Goal: Transaction & Acquisition: Book appointment/travel/reservation

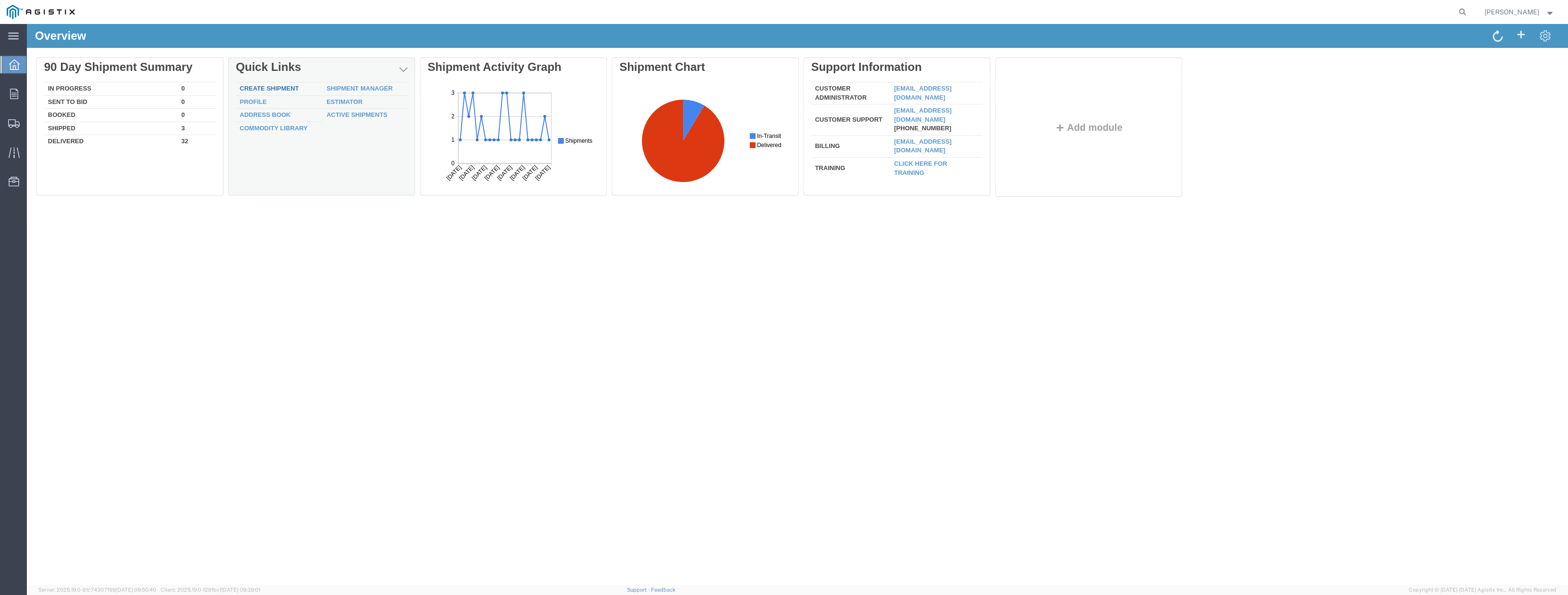
click at [287, 86] on link "Create Shipment" at bounding box center [269, 88] width 59 height 7
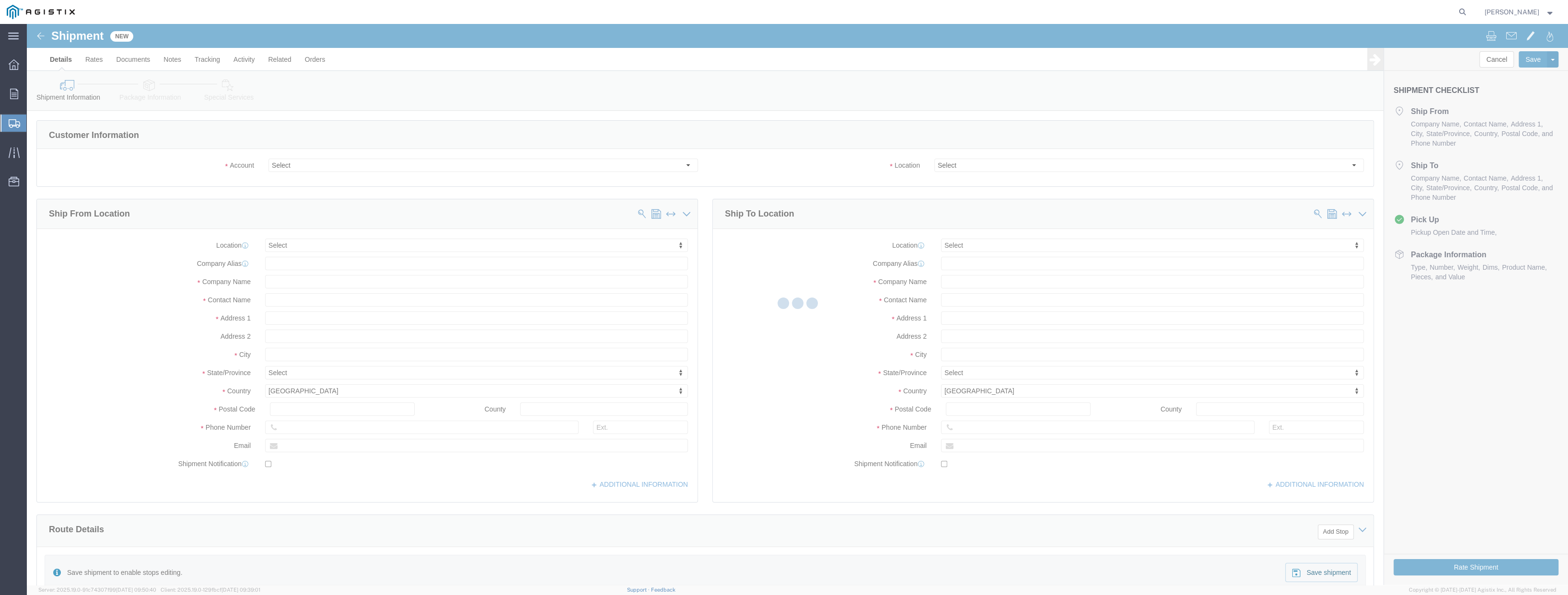
select select
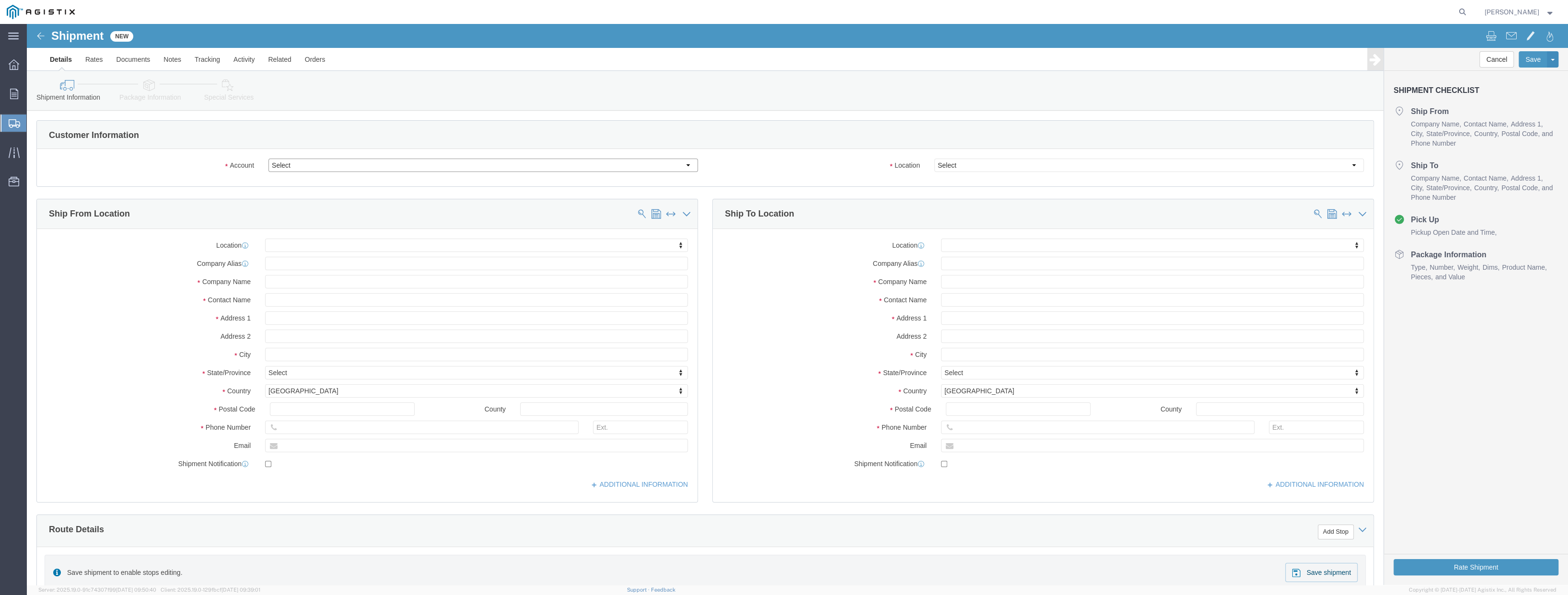
click select "Select PG&E [PERSON_NAME] Engineering Corp"
select select "9596"
click select "Select PG&E [PERSON_NAME] Engineering Corp"
select select "PURCHORD"
select select
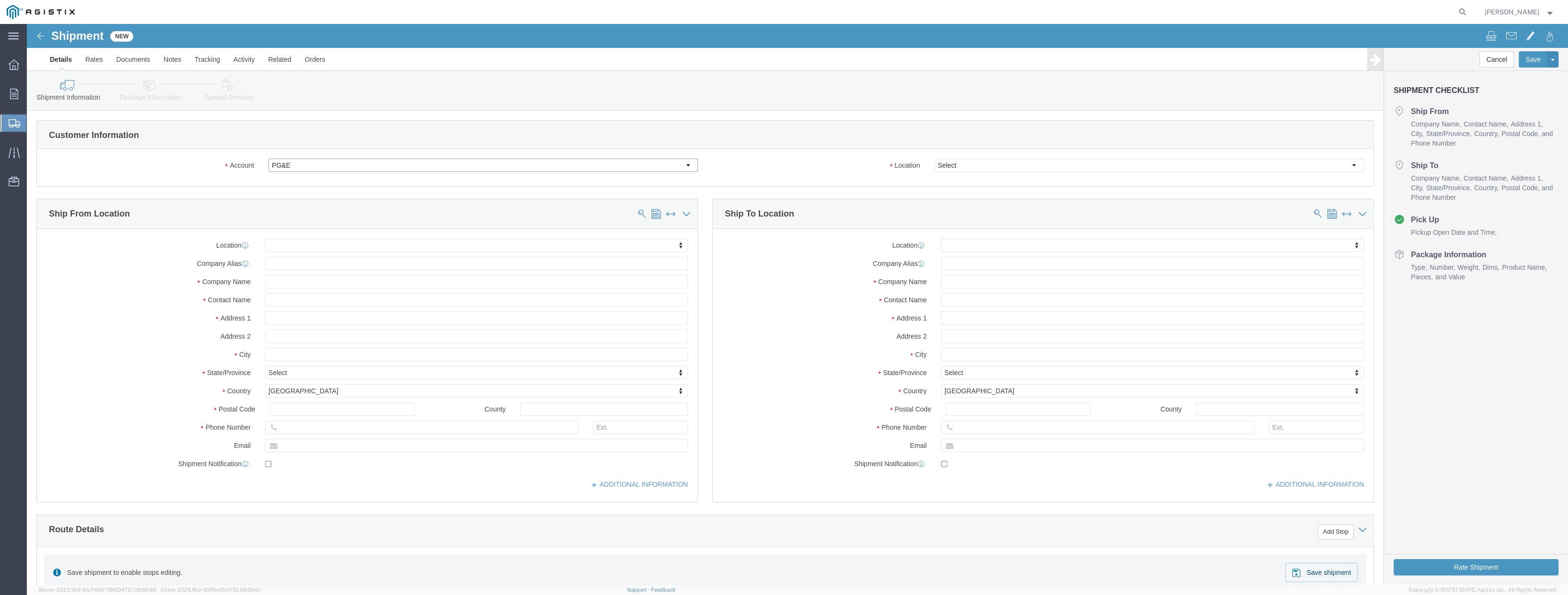
select select
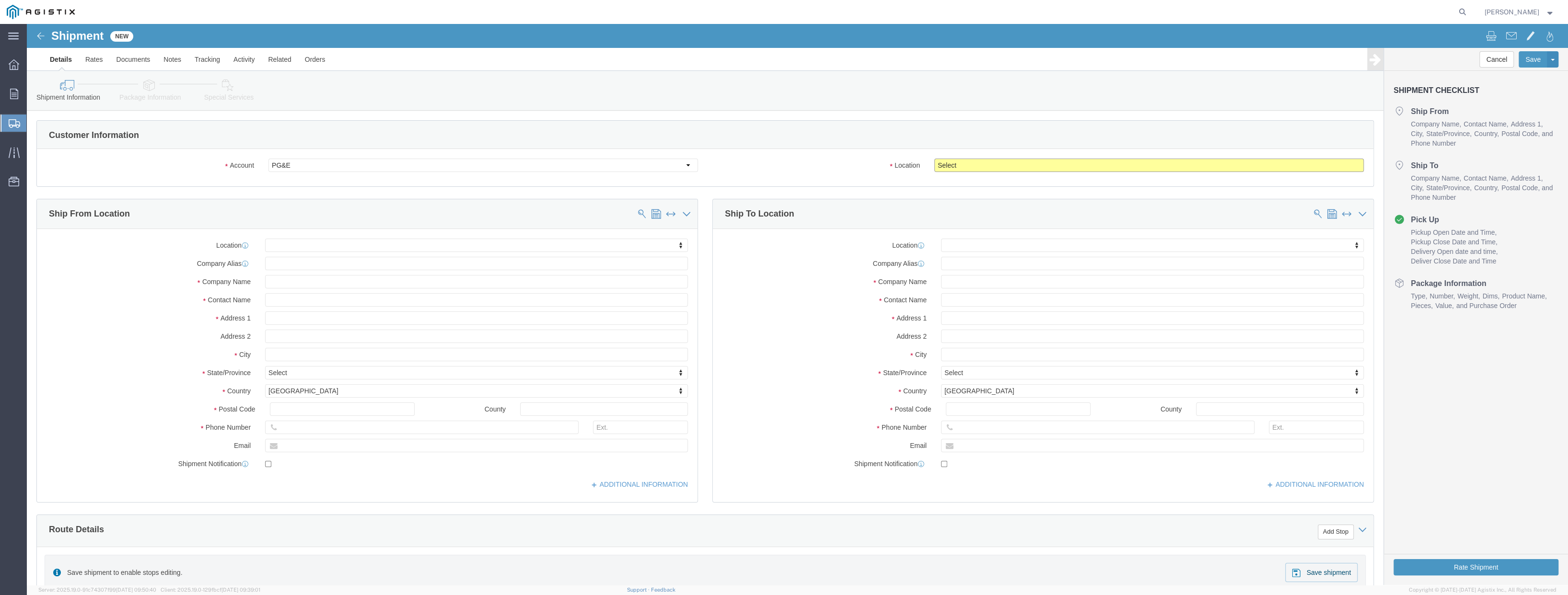
click select "Select All Others [GEOGRAPHIC_DATA] [GEOGRAPHIC_DATA] [GEOGRAPHIC_DATA] [GEOGRA…"
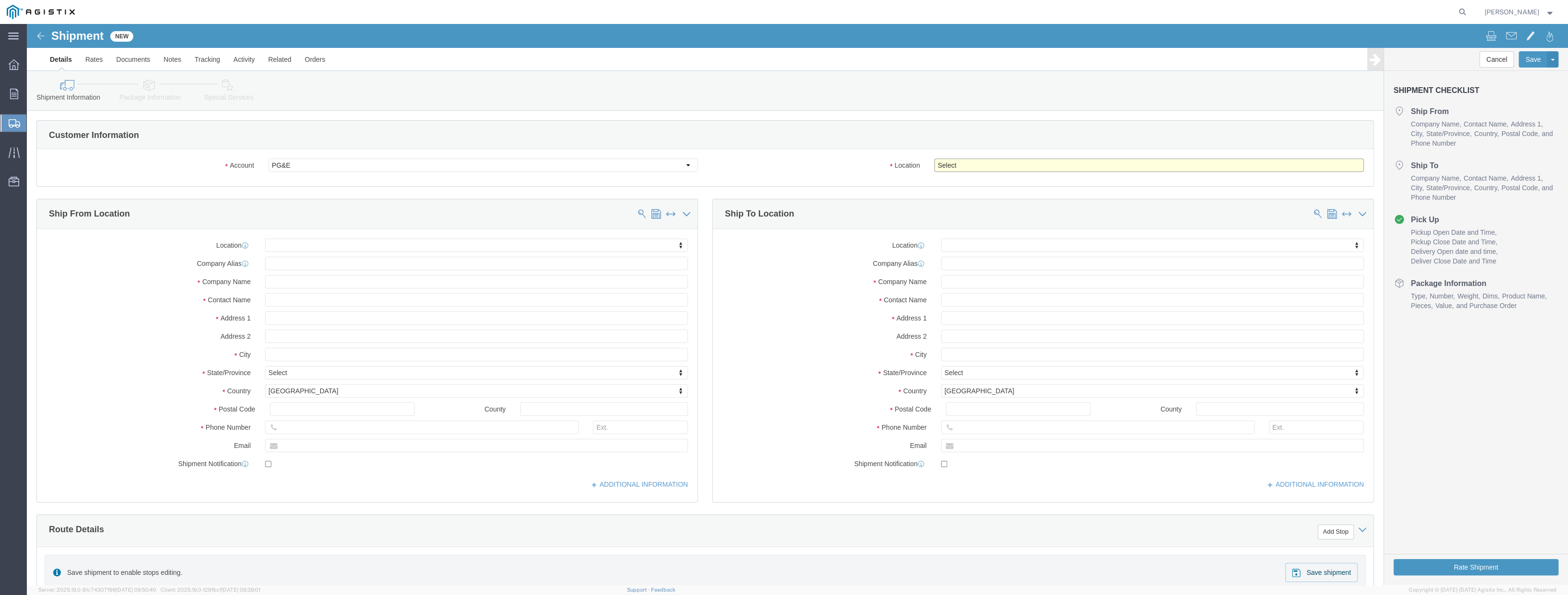
select select "19740"
click select "Select All Others [GEOGRAPHIC_DATA] [GEOGRAPHIC_DATA] [GEOGRAPHIC_DATA] [GEOGRA…"
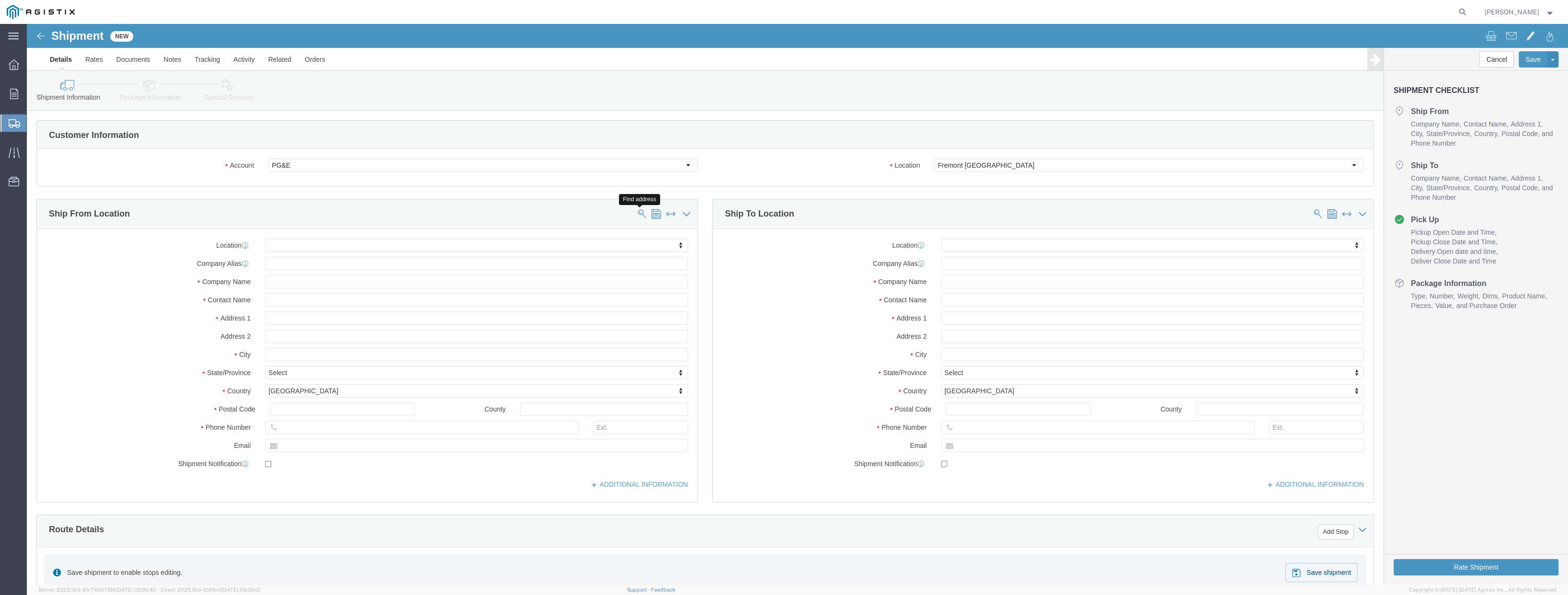
click span
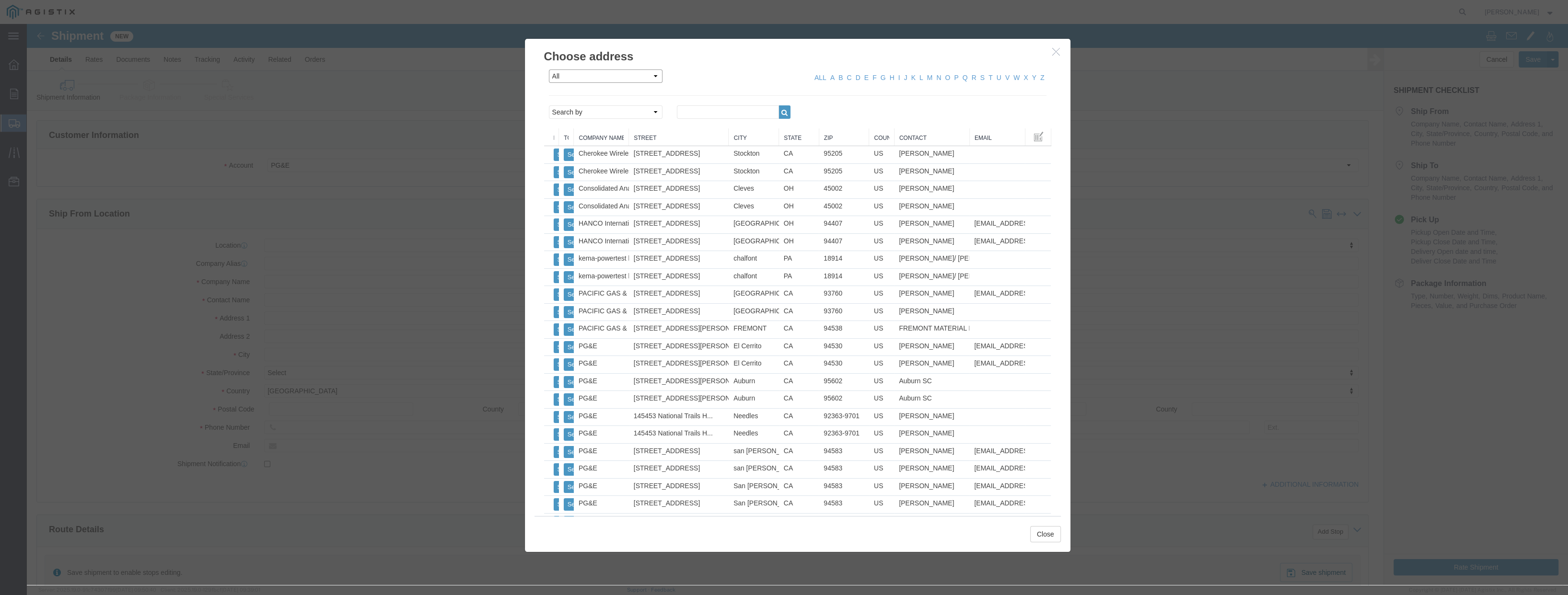
click select "All Company Location Other Personal Shared"
select select "PERSONAL"
click select "All Company Location Other Personal Shared"
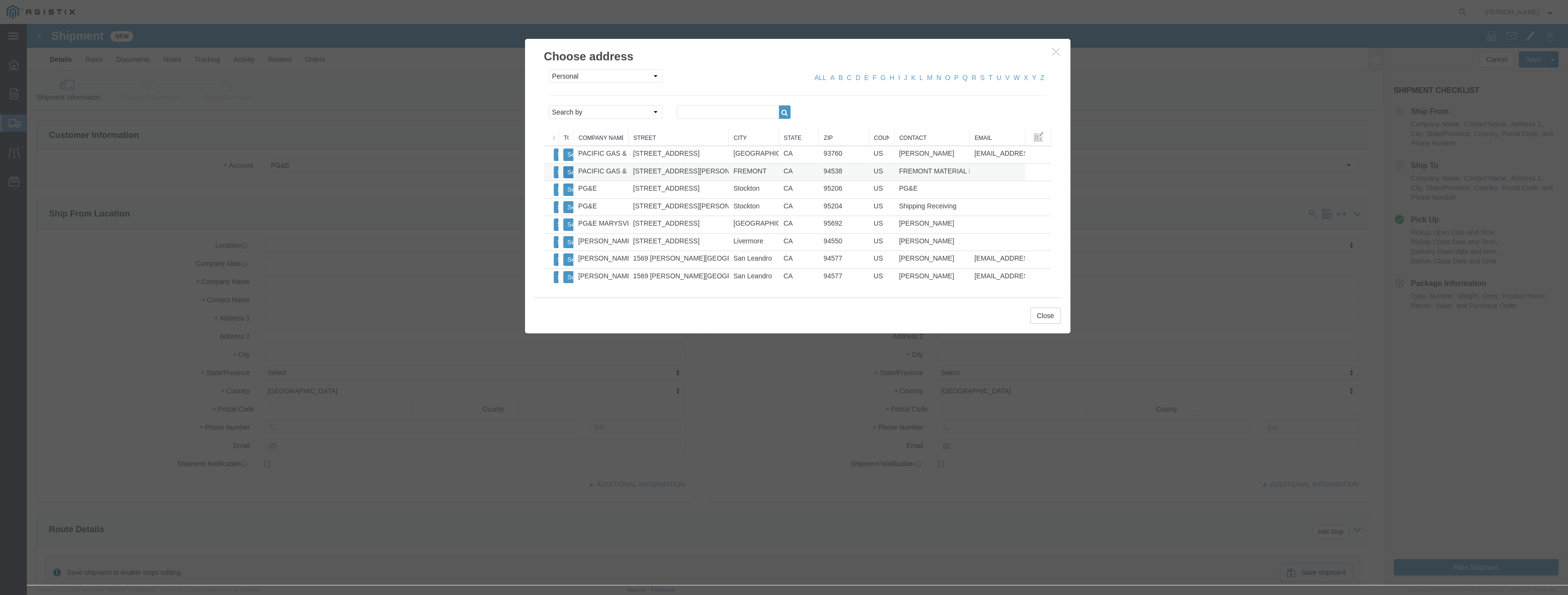
click button "Select"
select select
type input "PACIFIC GAS & ELECTRIC"
type input "FREMONT MATERIAL DIST CENTER"
type input "[STREET_ADDRESS][PERSON_NAME]"
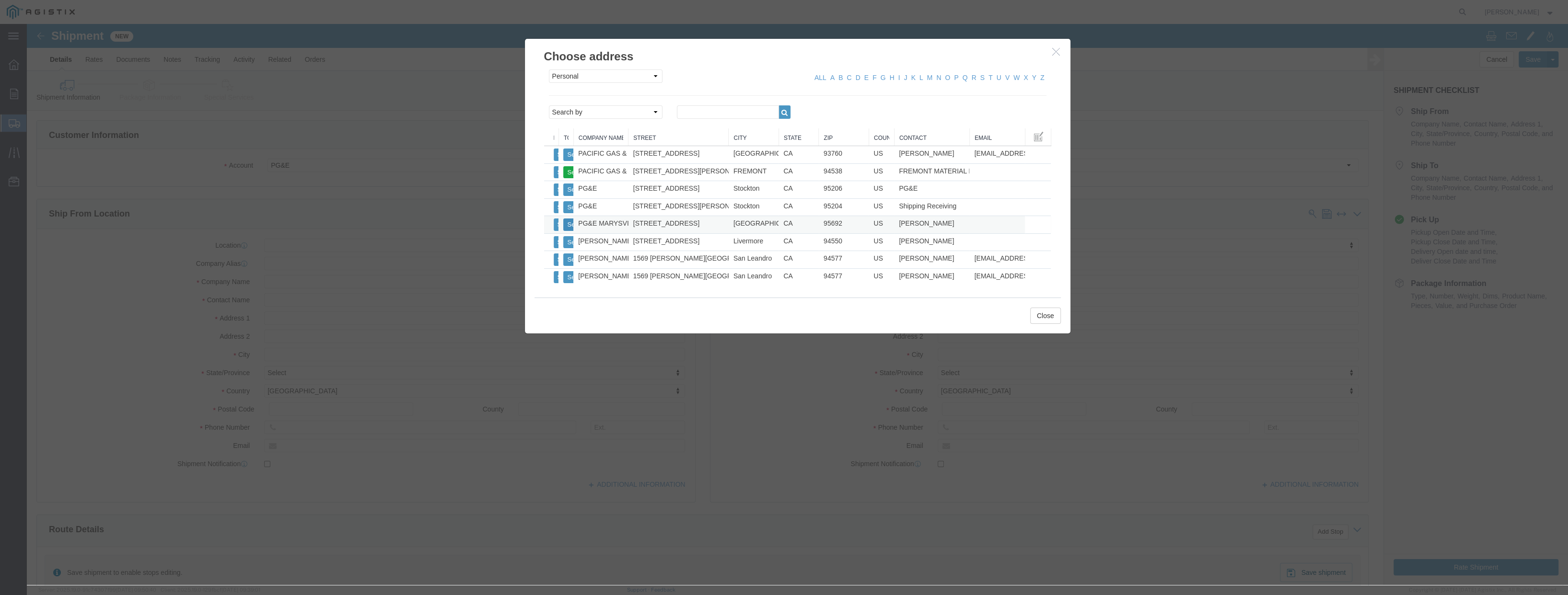
type input "FREMONT"
type input "94538"
type input "[PHONE_NUMBER]"
select select "CA"
click button "Select"
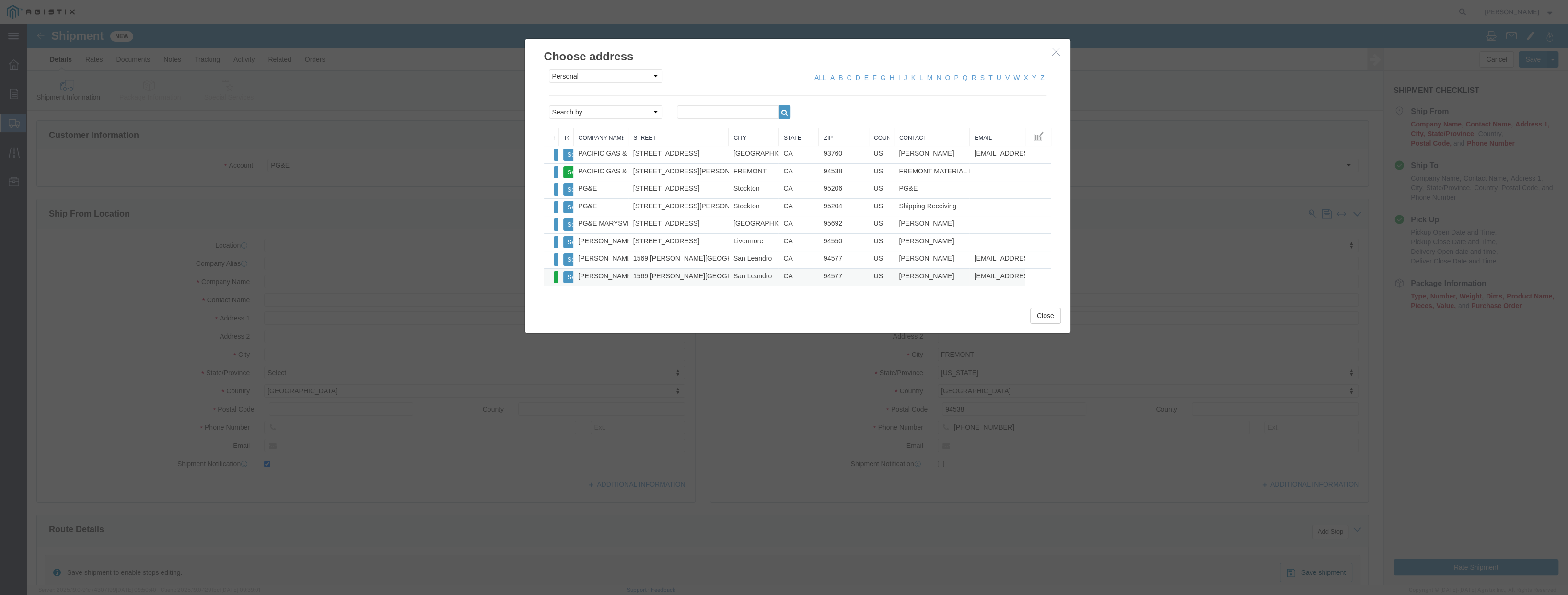
select select
type input "[PERSON_NAME] ENGINEERING CORP"
type input "[PERSON_NAME]"
type input "1569 [PERSON_NAME][GEOGRAPHIC_DATA]"
type input "San Leandro"
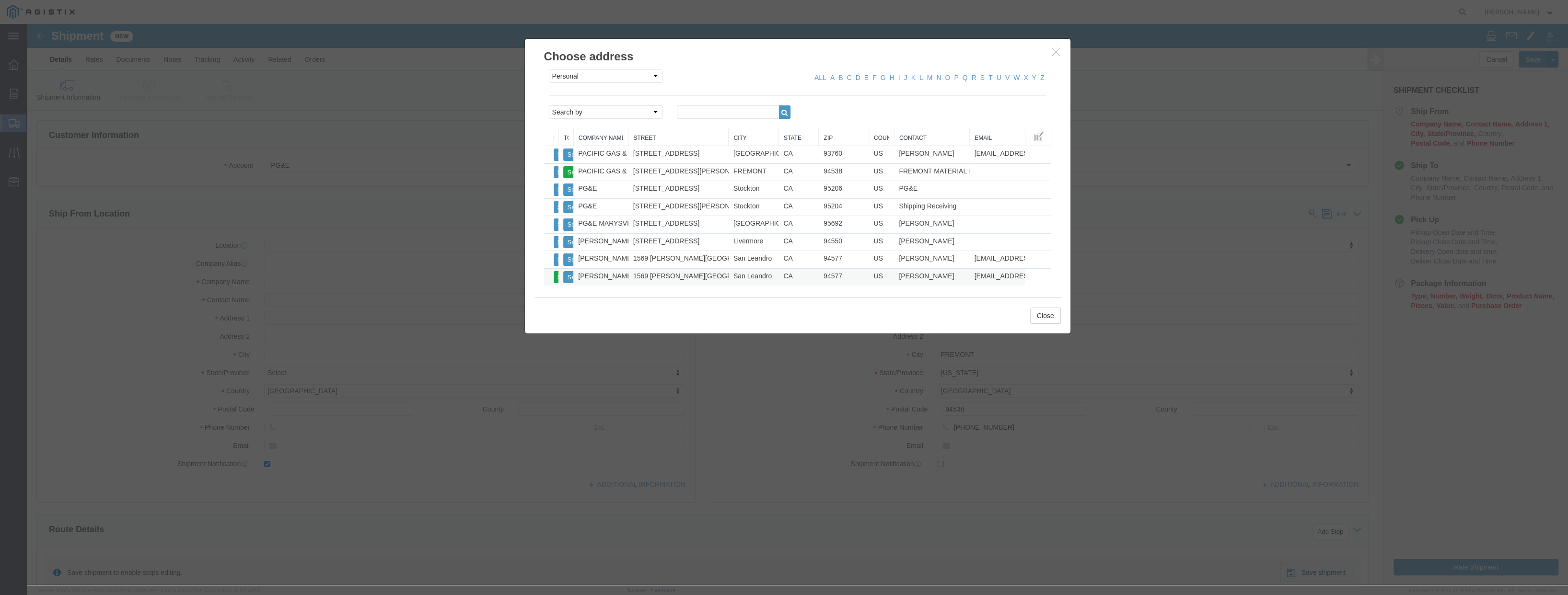
type input "94577"
type input "[PHONE_NUMBER]"
type input "[EMAIL_ADDRESS][PERSON_NAME][DOMAIN_NAME]"
checkbox input "true"
select select "CA"
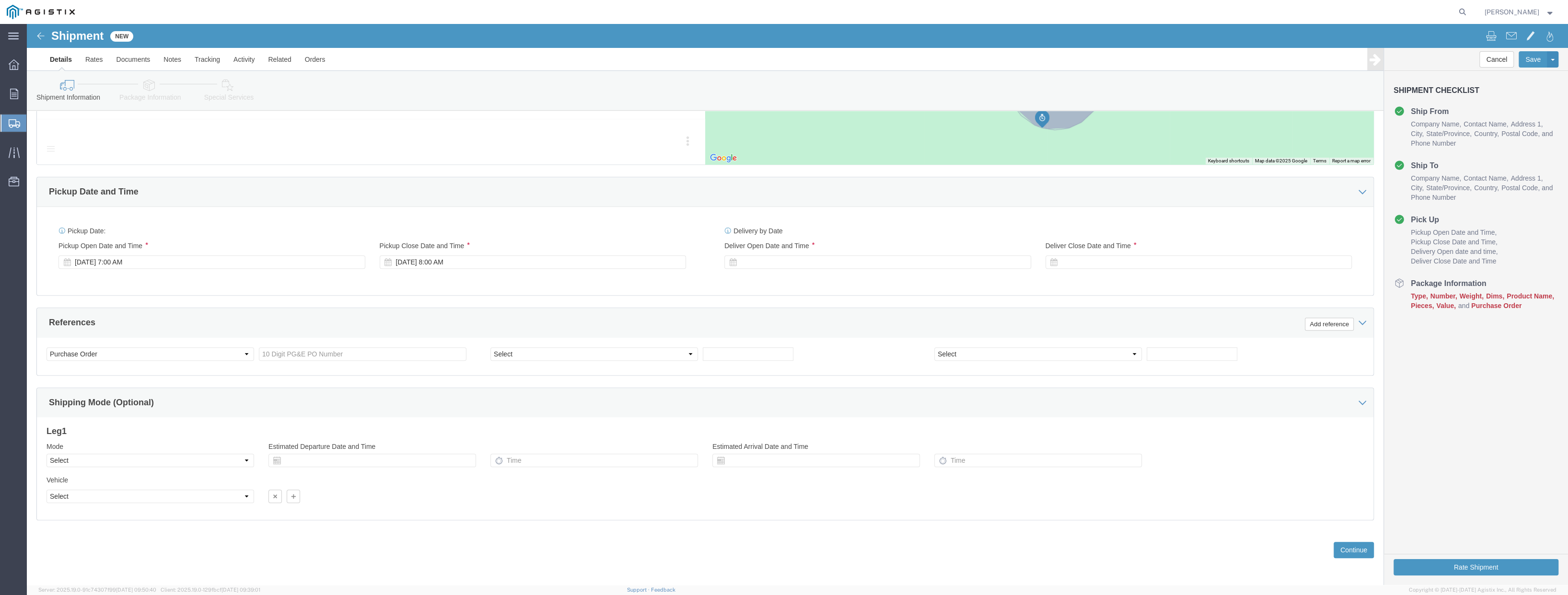
scroll to position [526, 0]
click div "[DATE] 7:00 AM"
type input "9:00 AM"
click button "Apply"
click div "[DATE] 10:00 AM"
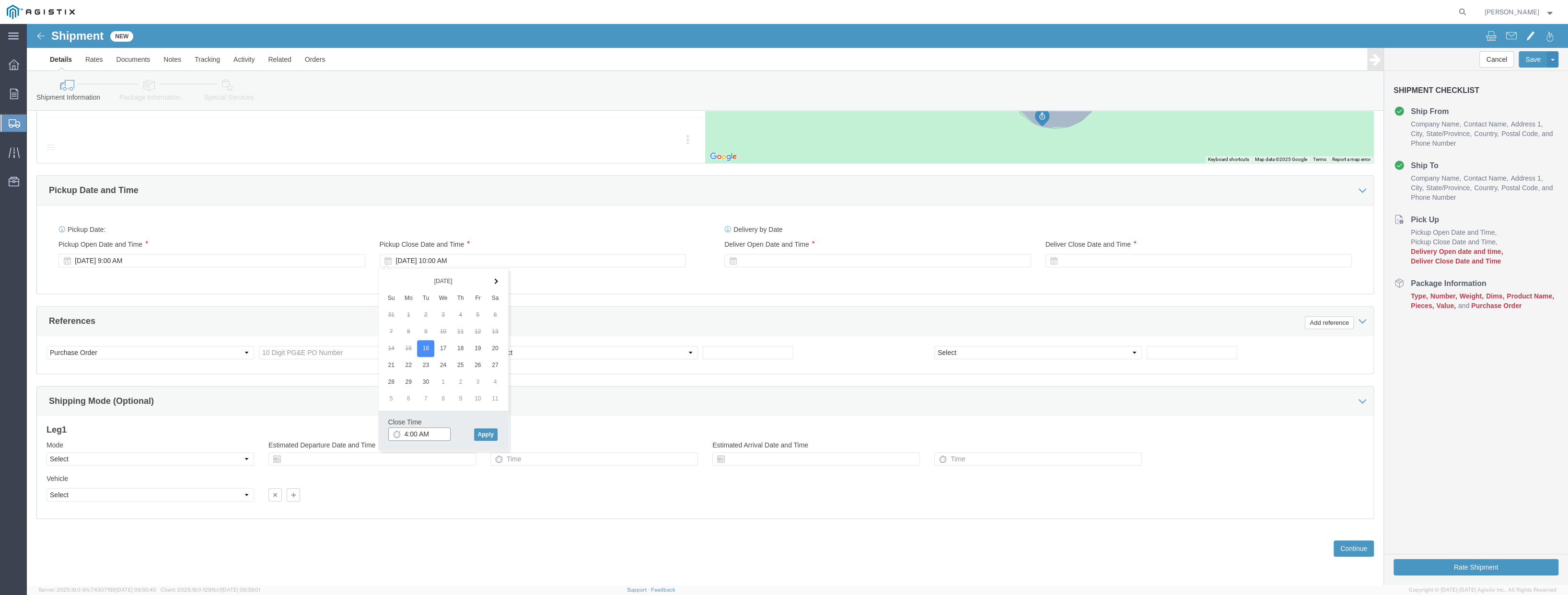
click input "4:00 AM"
type input "4:00 PM"
click button "Apply"
click div "Delivery Start Date Delivery Start Time Deliver Open Date and Time Deliver Clos…"
click div
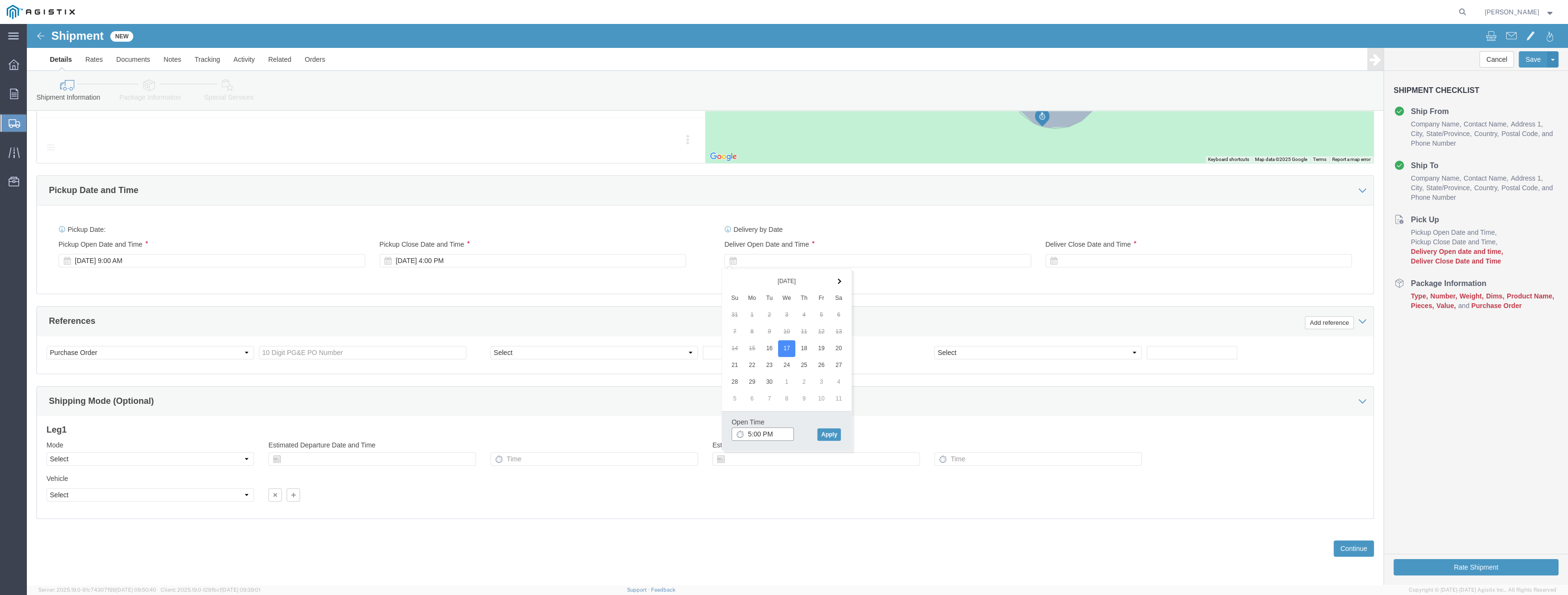
click input "5:00 PM"
click input "8:00 PM"
type input "8:00 AM"
click button "Apply"
click div
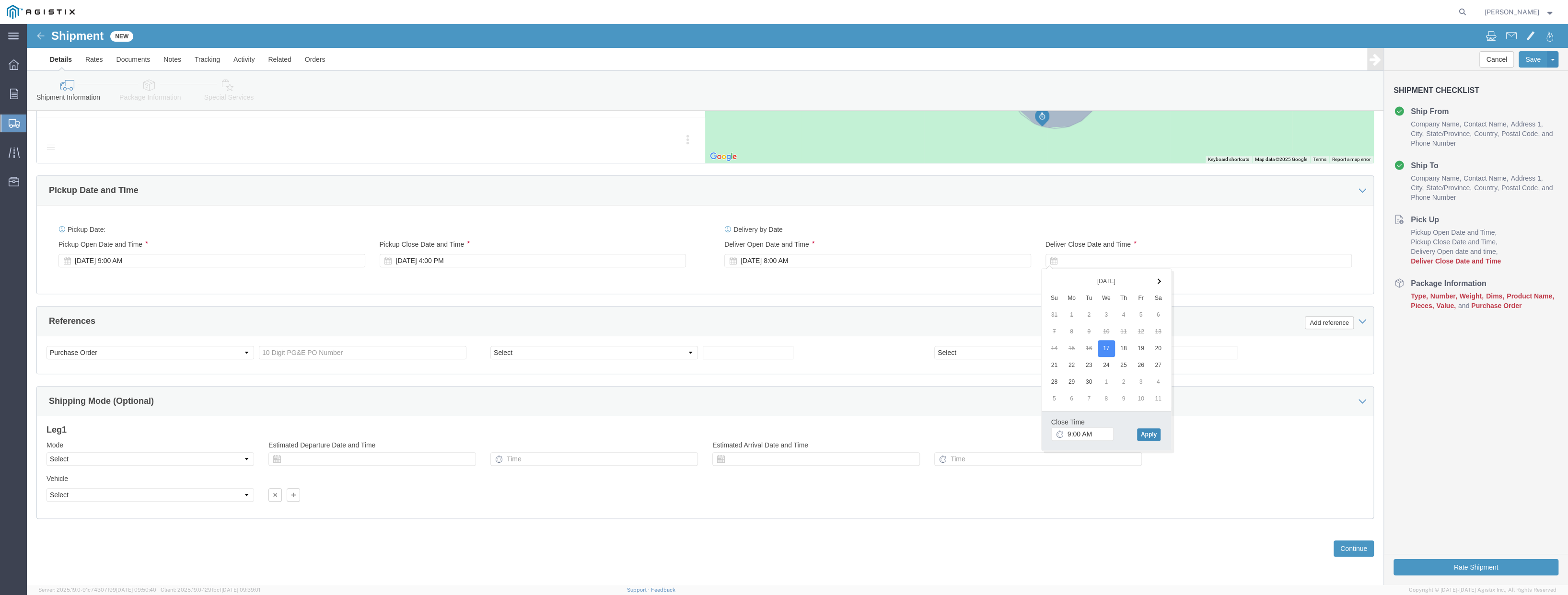
click button "Apply"
click input "text"
paste input "3501410788"
type input "3501410788"
click button "Continue"
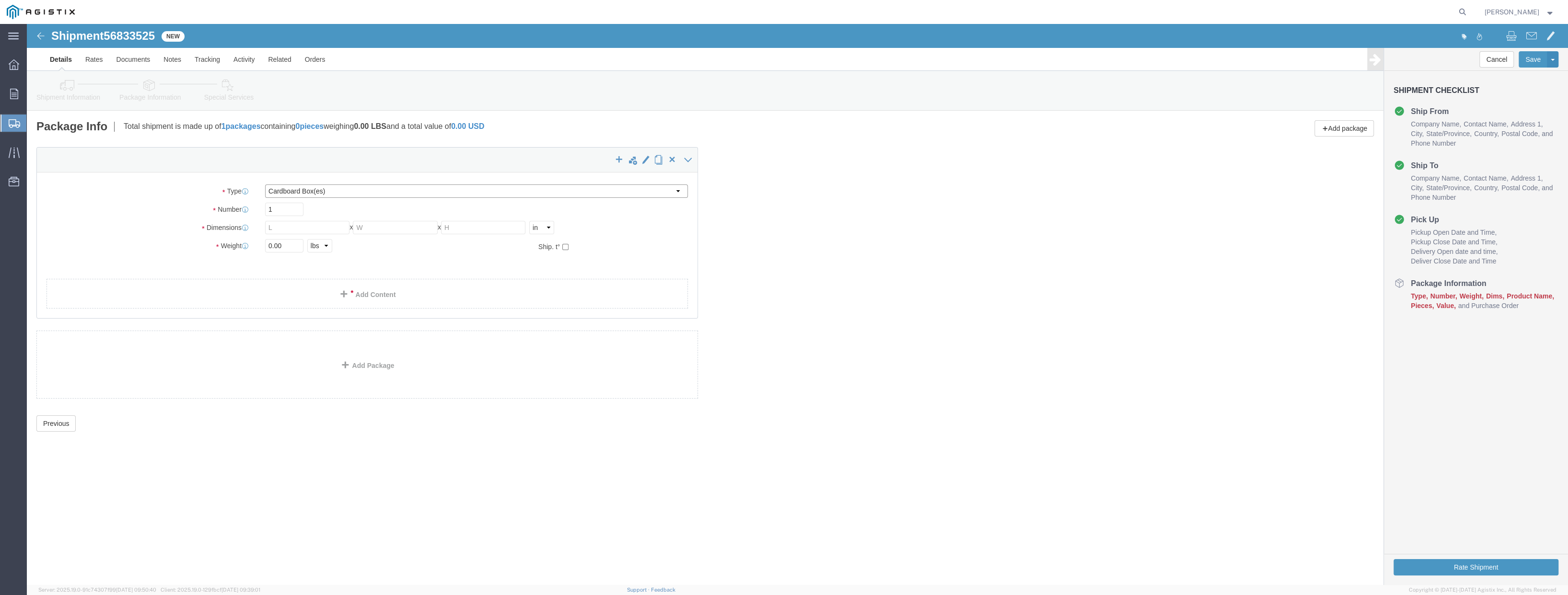
drag, startPoint x: 650, startPoint y: 165, endPoint x: 629, endPoint y: 173, distance: 22.5
click select "Select Bulk Bundle(s) Cardboard Box(es) Carton(s) Crate(s) Drum(s) (Fiberboard)…"
select select "PSNS"
click select "Select Bulk Bundle(s) Cardboard Box(es) Carton(s) Crate(s) Drum(s) (Fiberboard)…"
drag, startPoint x: 246, startPoint y: 206, endPoint x: 213, endPoint y: 206, distance: 33.0
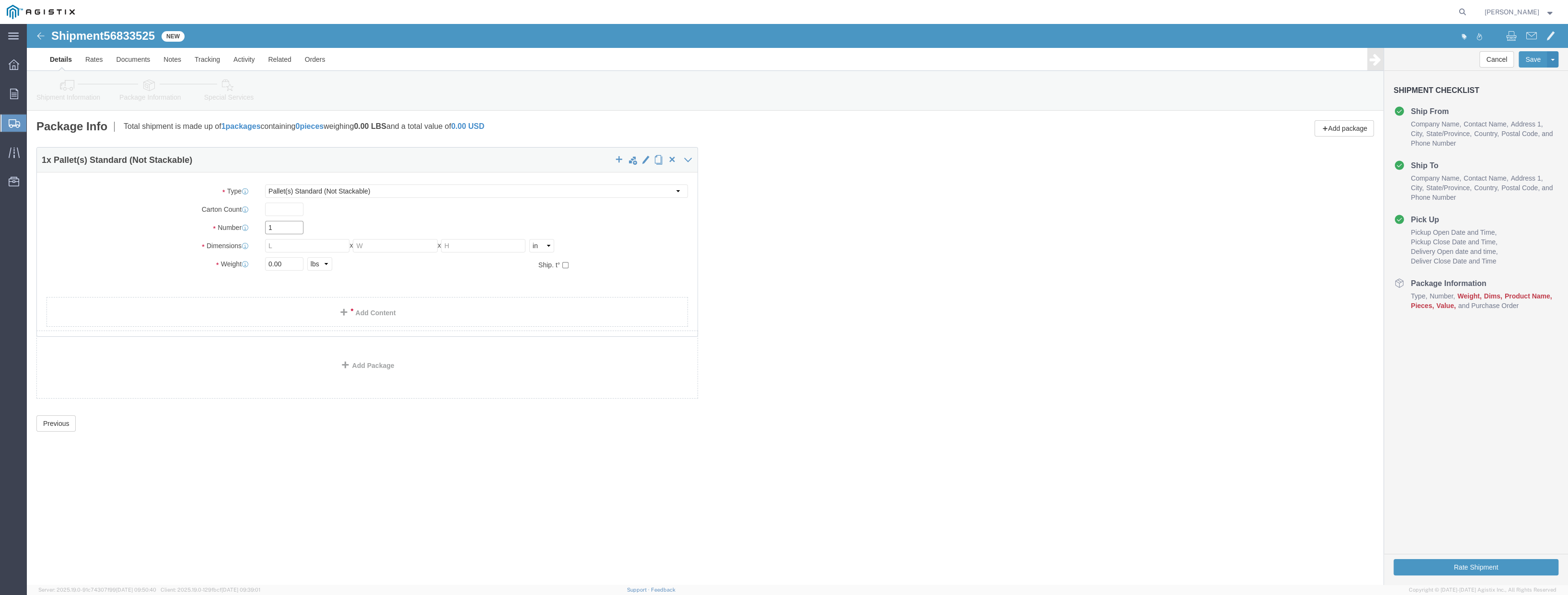
click div "Number 1"
type input "2"
click input "text"
type input "35"
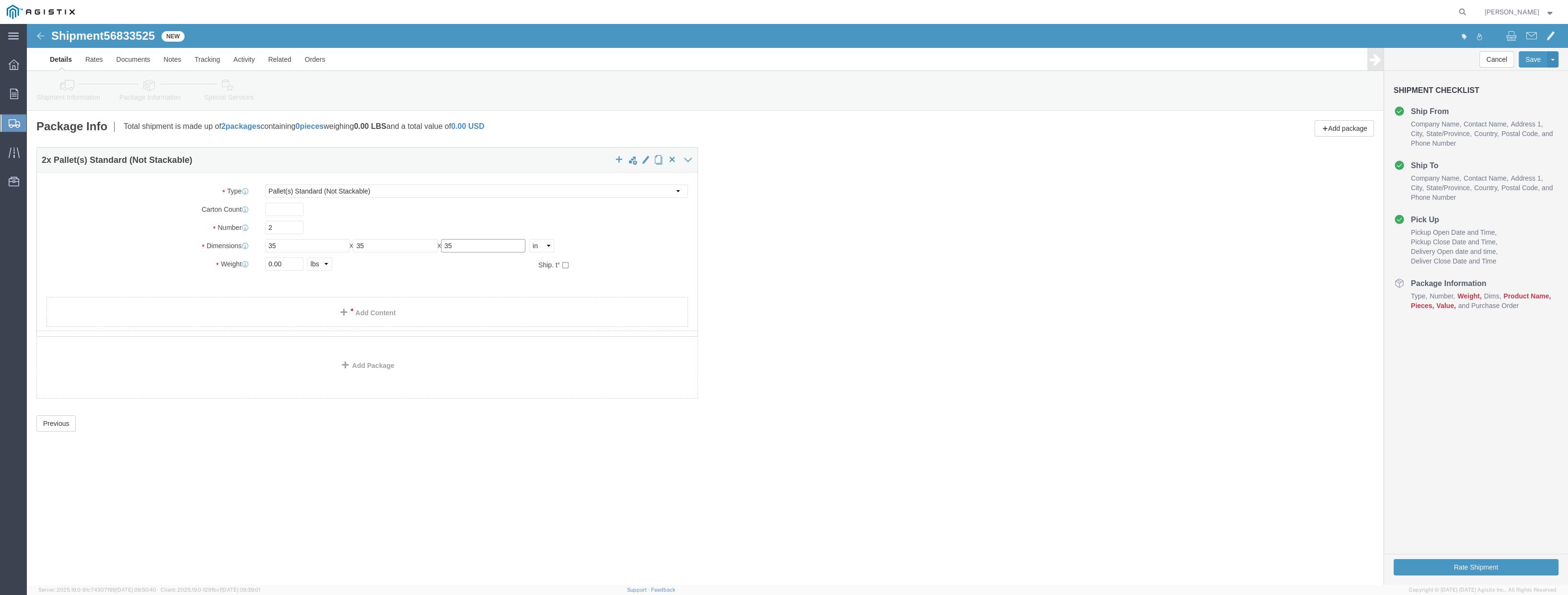
type input "35"
drag, startPoint x: 257, startPoint y: 238, endPoint x: 226, endPoint y: 241, distance: 31.1
click div "Weight 0.00 Select kgs lbs Ship. t°"
type input "1680"
click link "Add Content"
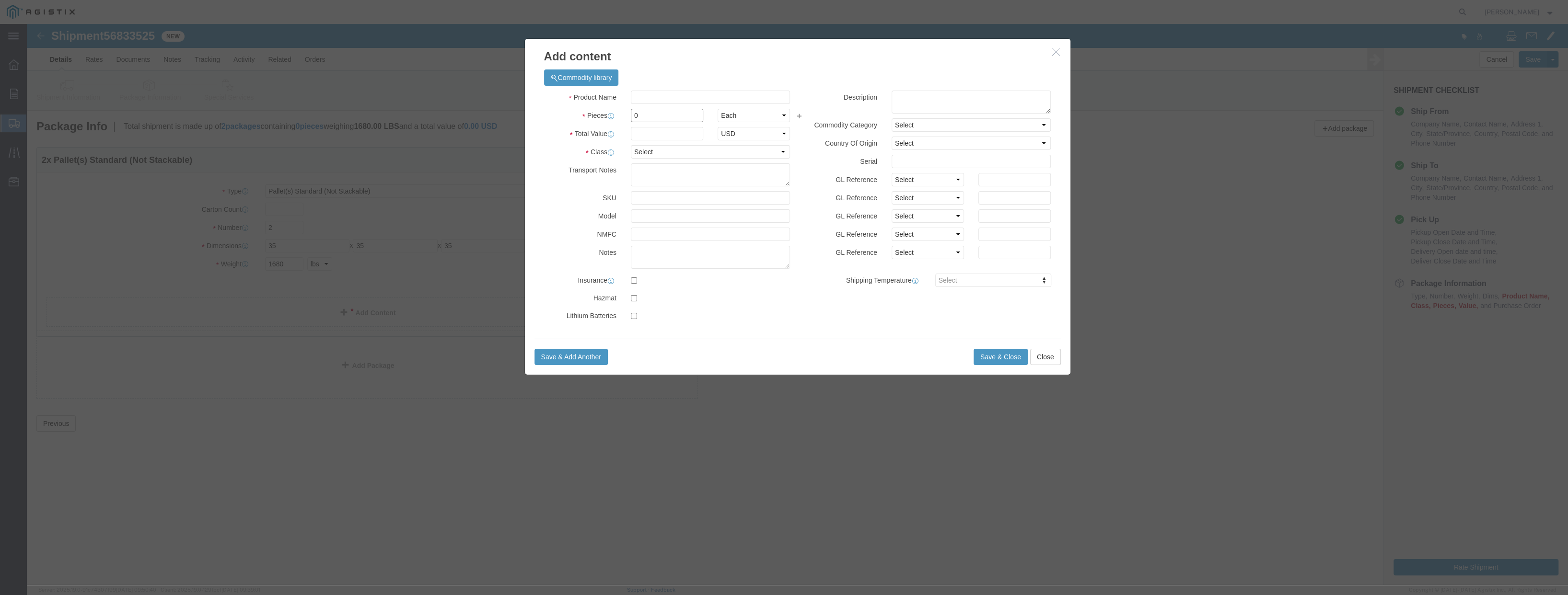
drag, startPoint x: 615, startPoint y: 92, endPoint x: 570, endPoint y: 92, distance: 45.0
click div "Pieces 0 Select Bag Barrels 100Board Feet Bottle Box Blister Pack Carats Can Ca…"
type input "2"
click input "text"
type input "50000"
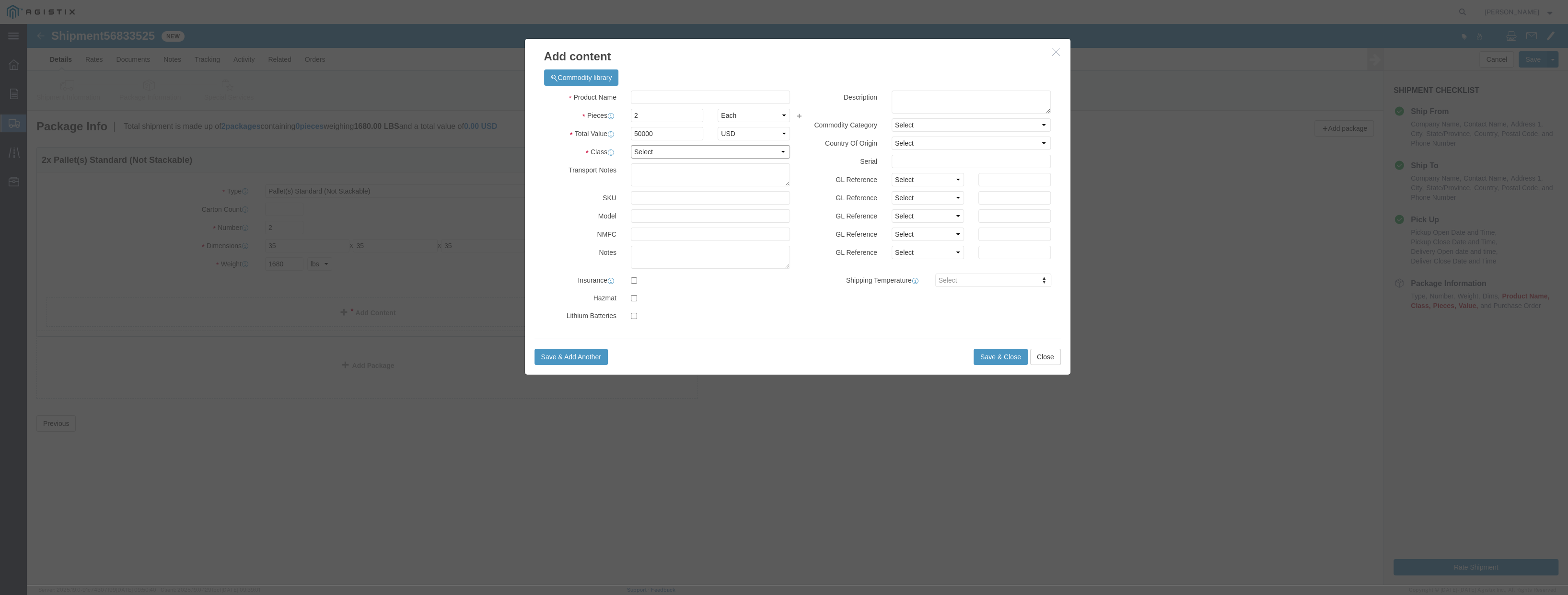
click select "Select 50 55 60 65 70 85 92.5 100 125 175 250 300 400"
select select "100"
click select "Select 50 55 60 65 70 85 92.5 100 125 175 250 300 400"
click input "text"
type input "switchgear"
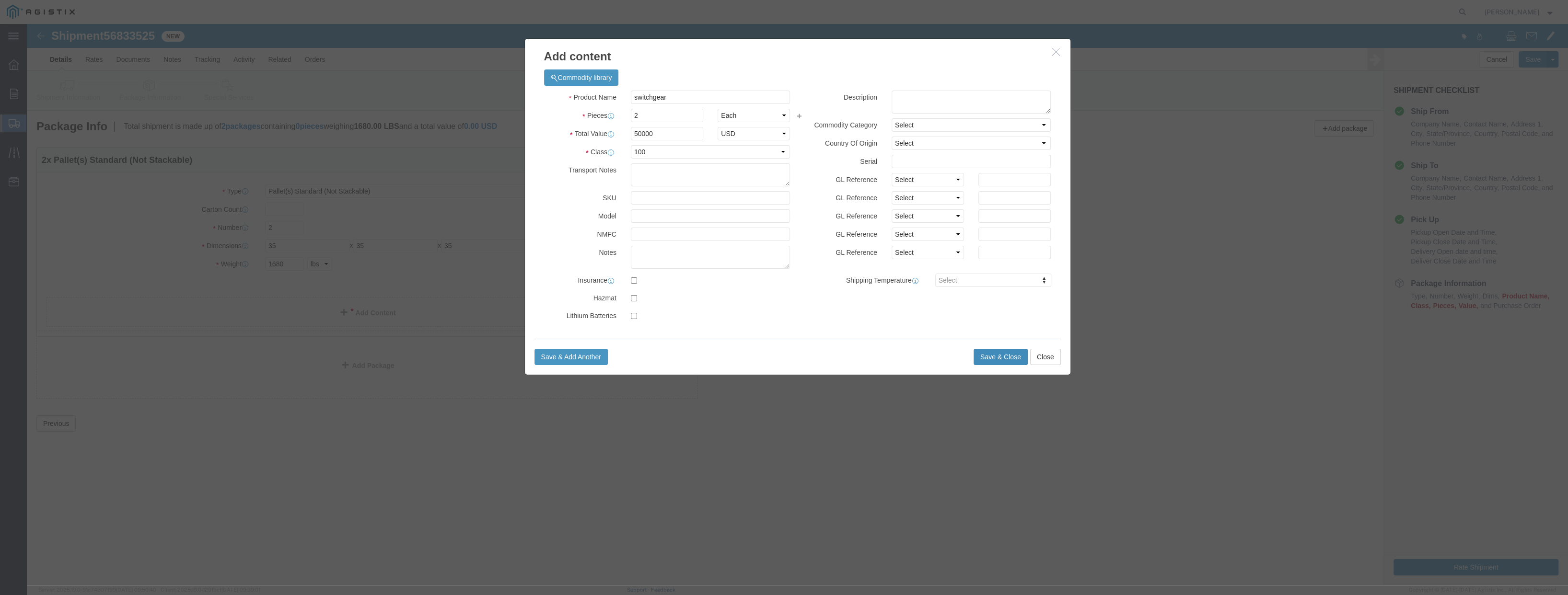
click button "Save & Close"
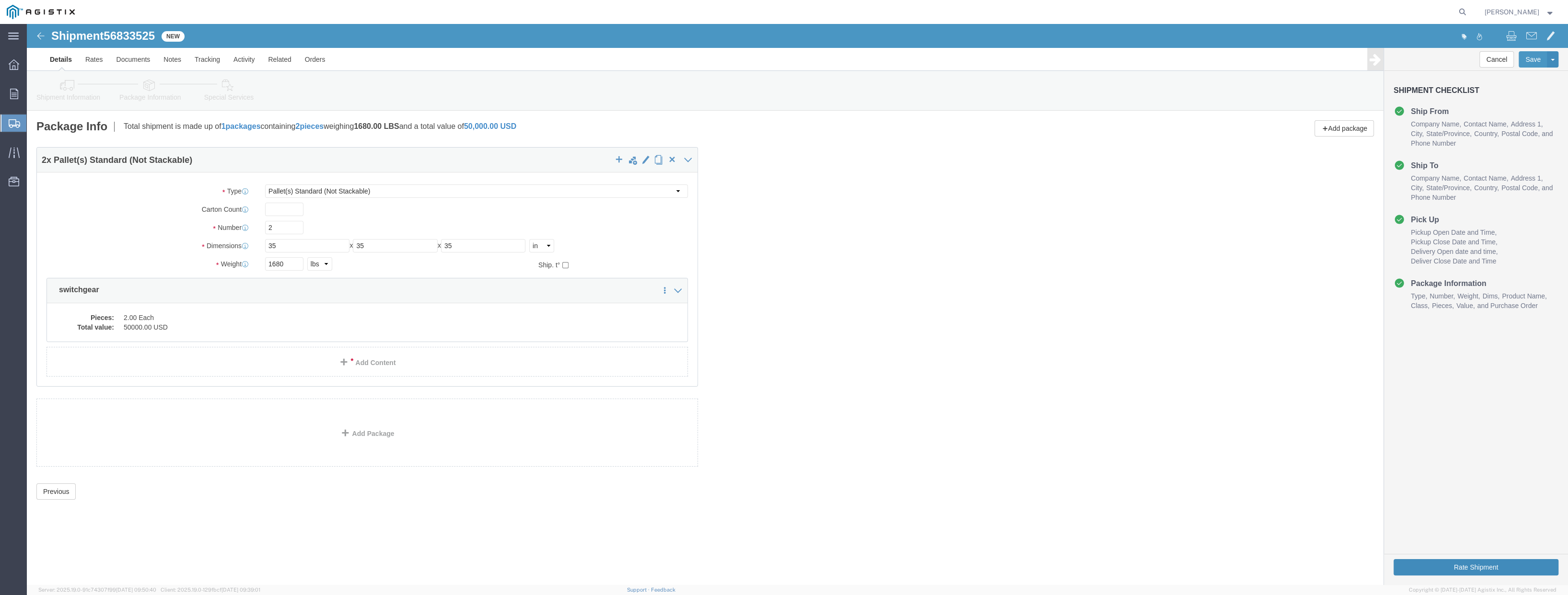
click button "Rate Shipment"
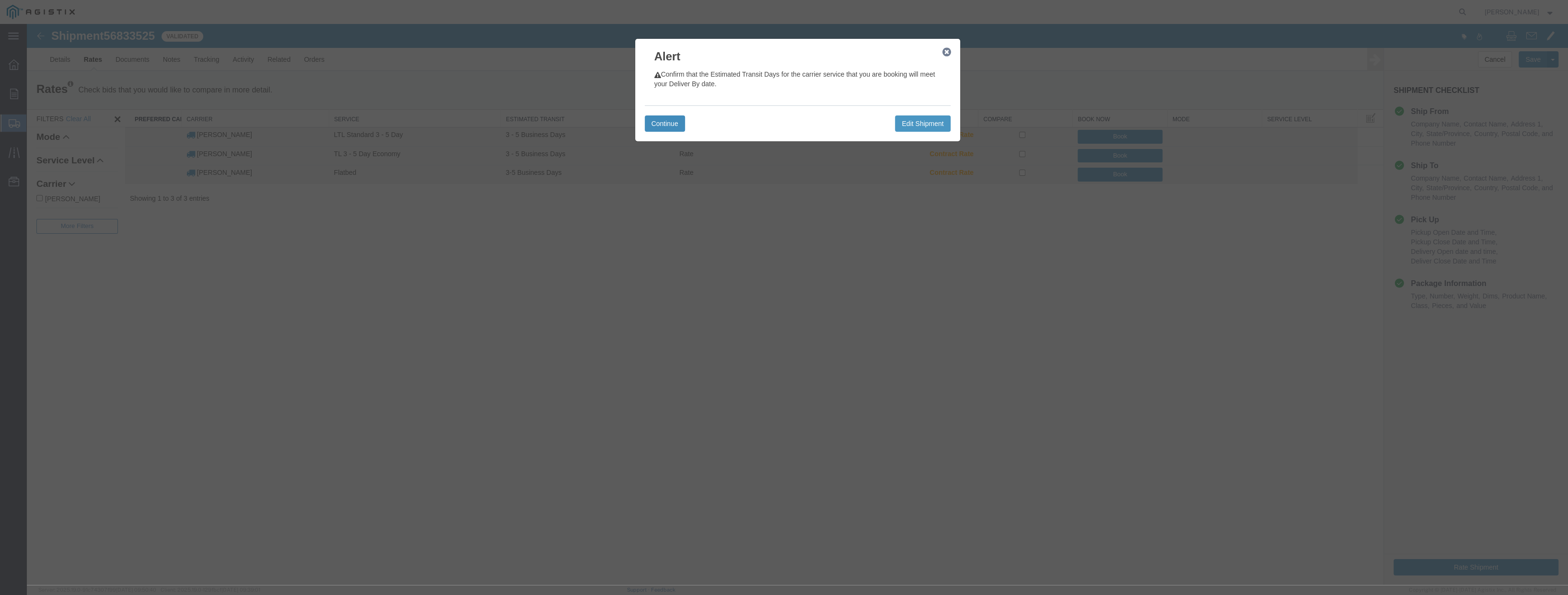
click at [660, 124] on button "Continue" at bounding box center [665, 124] width 40 height 16
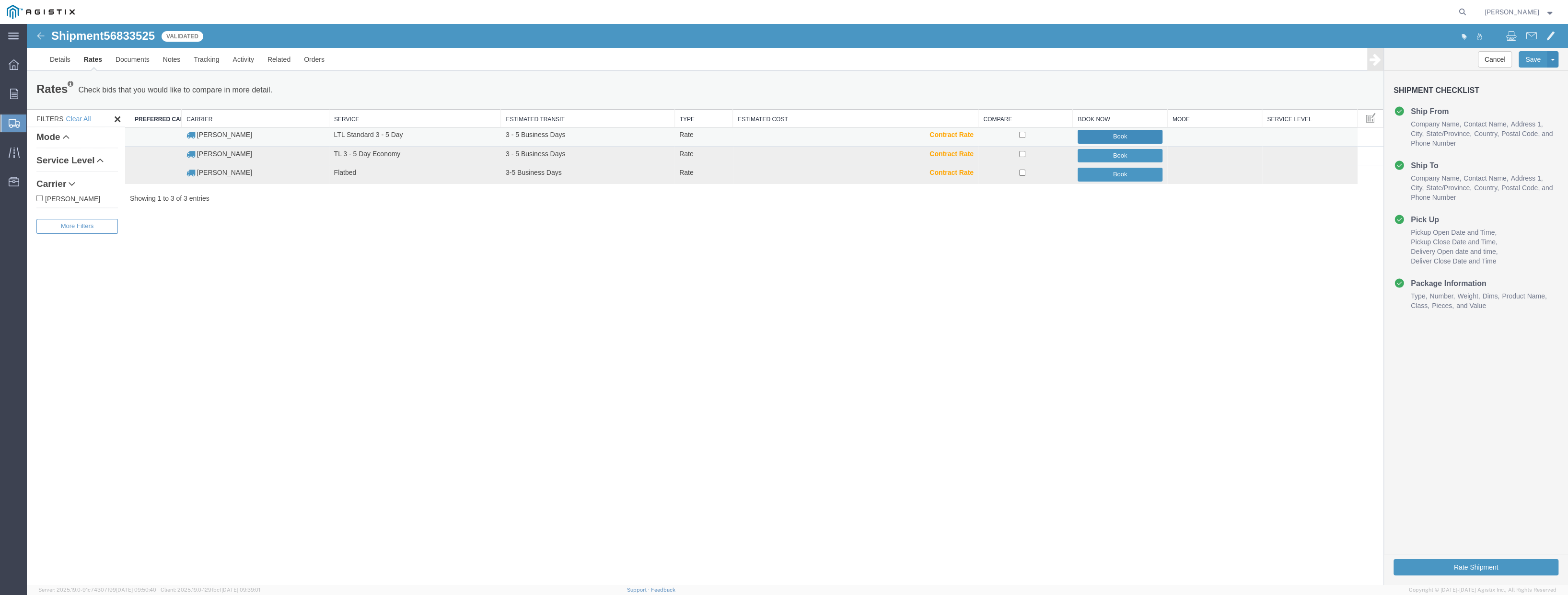
click at [1132, 137] on button "Book" at bounding box center [1120, 136] width 85 height 14
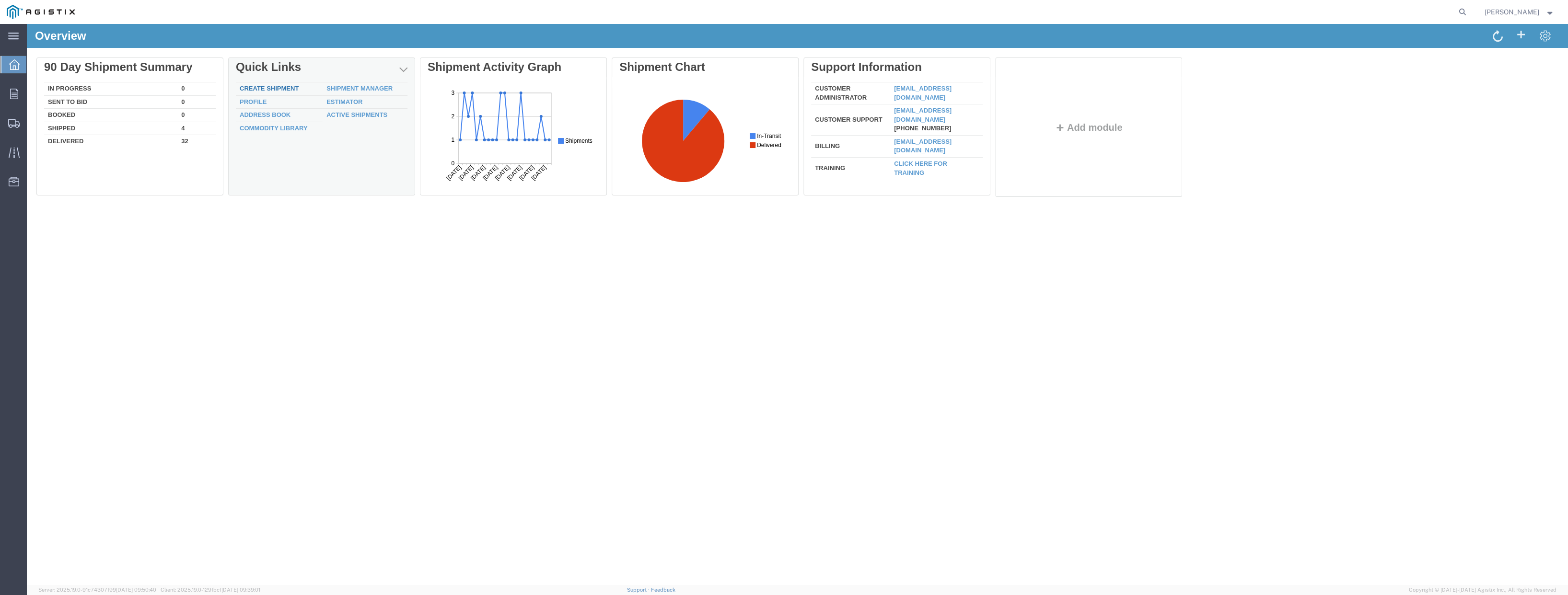
click at [285, 88] on div "Delete 90 Day Shipment Summary In Progress 0 Sent To Bid 0 Booked 0 Shipped 4 D…" at bounding box center [797, 130] width 1522 height 144
click at [285, 85] on link "Create Shipment" at bounding box center [269, 88] width 59 height 7
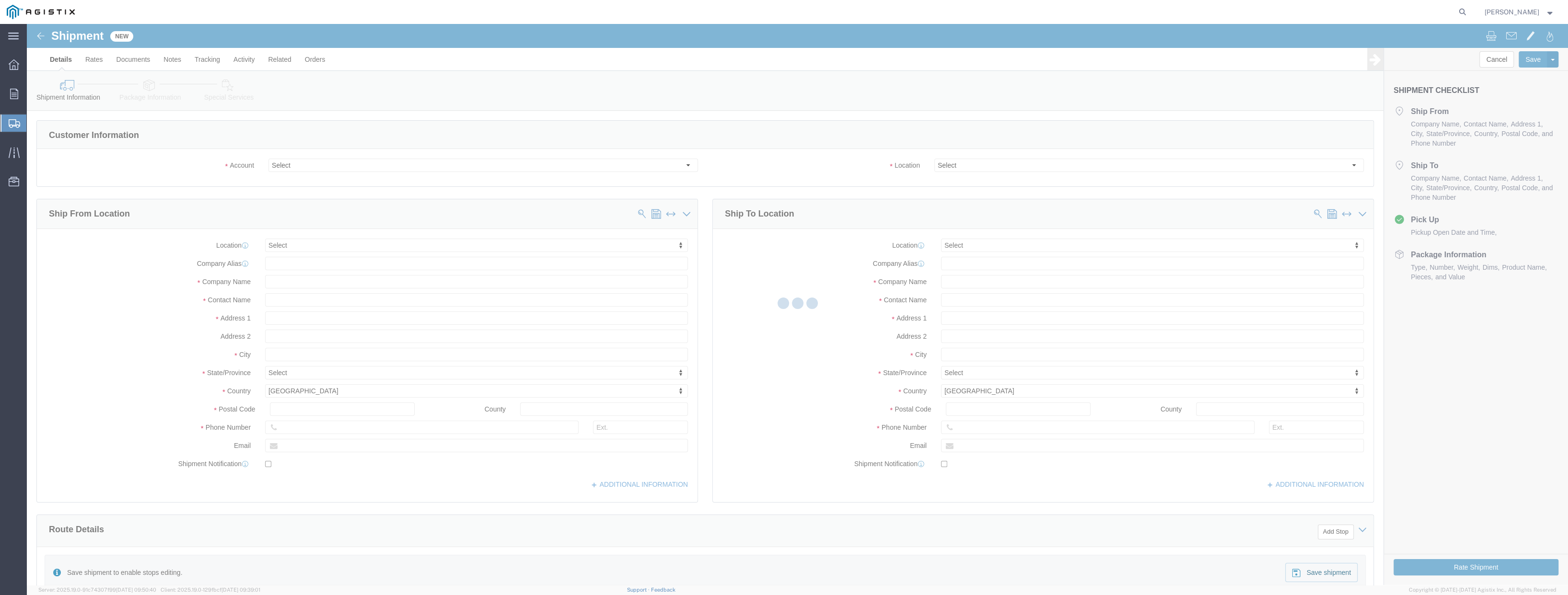
select select
